Goal: Task Accomplishment & Management: Manage account settings

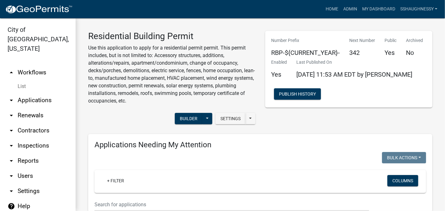
click at [34, 73] on link "arrow_drop_up Workflows" at bounding box center [38, 72] width 76 height 15
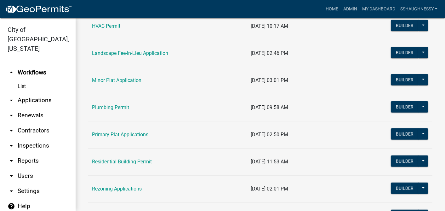
scroll to position [315, 0]
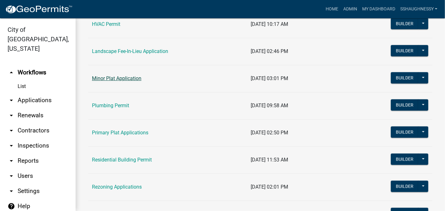
click at [115, 76] on link "Minor Plat Application" at bounding box center [116, 78] width 49 height 6
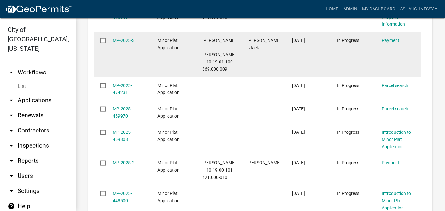
scroll to position [455, 0]
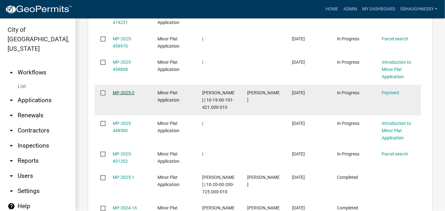
click at [122, 90] on link "MP-2025-2" at bounding box center [124, 92] width 22 height 5
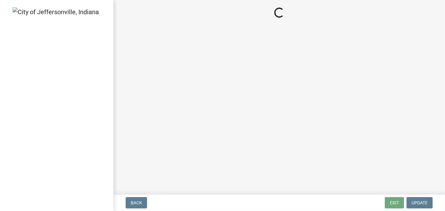
select select "3: 3"
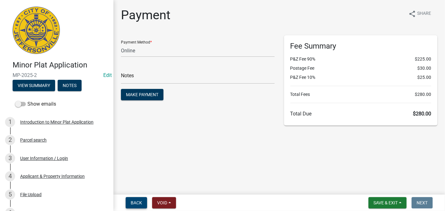
click at [142, 203] on button "Back" at bounding box center [136, 202] width 21 height 11
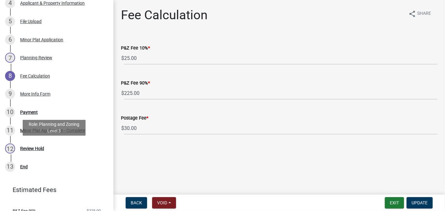
scroll to position [175, 0]
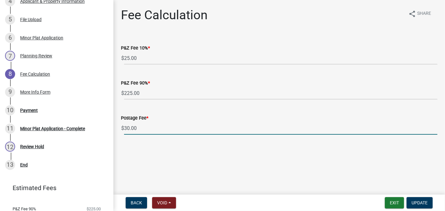
drag, startPoint x: 140, startPoint y: 130, endPoint x: 120, endPoint y: 133, distance: 20.7
click at [120, 133] on div "Postage Fee * $ 30.00" at bounding box center [279, 119] width 326 height 29
type input "0"
click at [421, 199] on button "Update" at bounding box center [419, 202] width 26 height 11
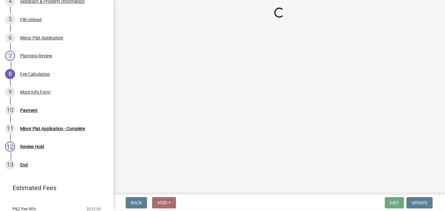
select select "3: 3"
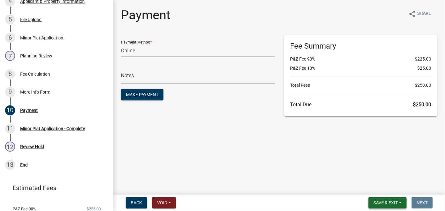
click at [394, 198] on button "Save & Exit" at bounding box center [387, 202] width 38 height 11
click at [369, 163] on button "Save" at bounding box center [381, 170] width 50 height 15
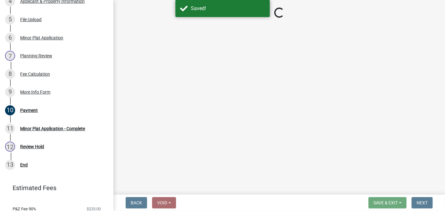
select select "3: 3"
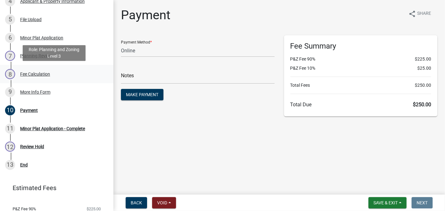
click at [42, 75] on div "Fee Calculation" at bounding box center [35, 74] width 30 height 4
